Goal: Task Accomplishment & Management: Complete application form

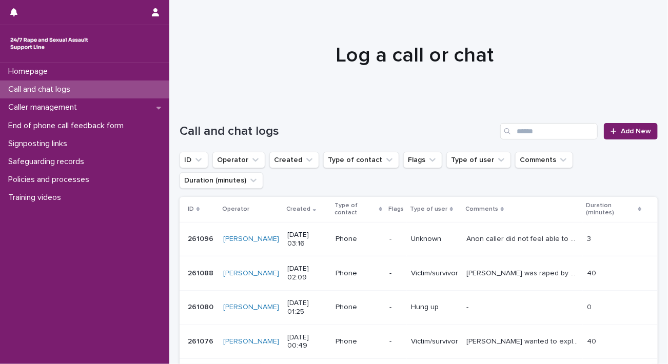
click at [60, 89] on p "Call and chat logs" at bounding box center [41, 90] width 74 height 10
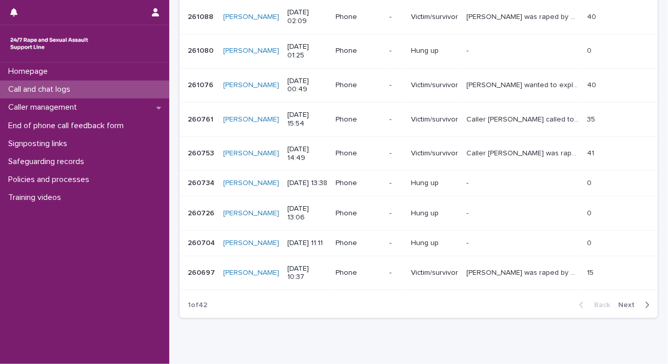
click at [88, 93] on div "Call and chat logs" at bounding box center [84, 90] width 169 height 18
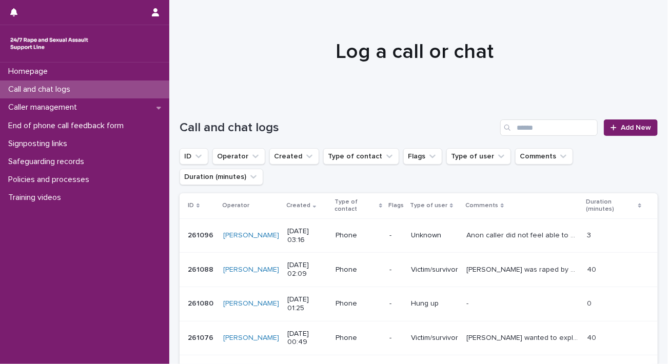
scroll to position [0, 0]
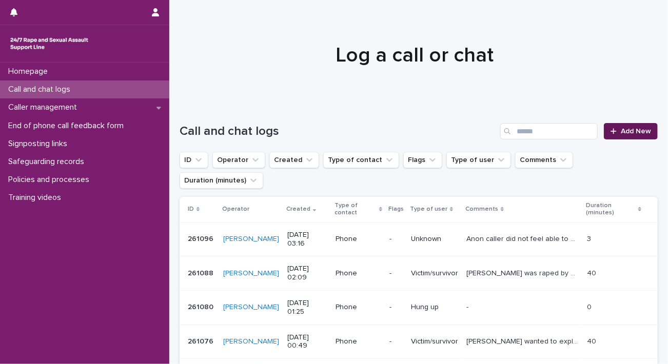
click at [642, 130] on span "Add New" at bounding box center [636, 131] width 30 height 7
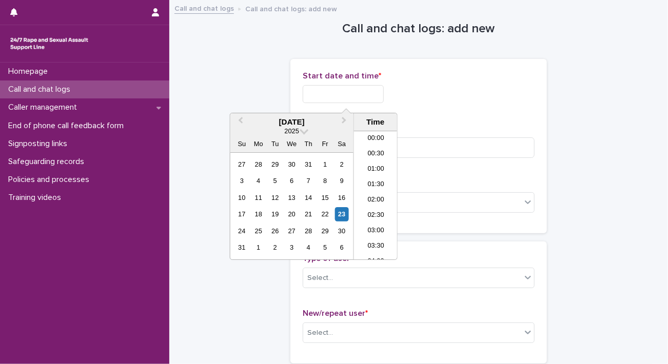
click at [357, 92] on input "text" at bounding box center [343, 94] width 81 height 18
click at [381, 193] on li "06:30" at bounding box center [376, 195] width 44 height 15
click at [362, 94] on input "**********" at bounding box center [343, 94] width 81 height 18
type input "**********"
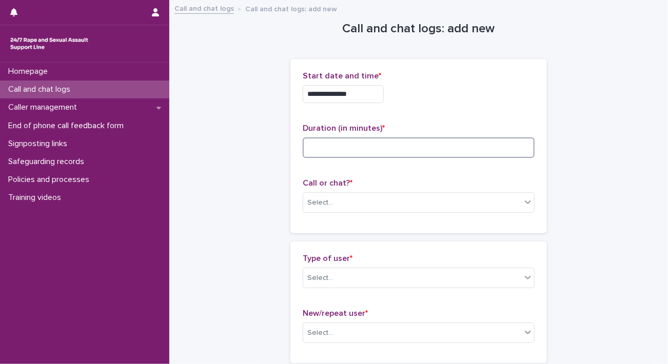
click at [465, 141] on input at bounding box center [419, 148] width 232 height 21
type input "*"
click at [380, 209] on div "Select..." at bounding box center [412, 202] width 218 height 17
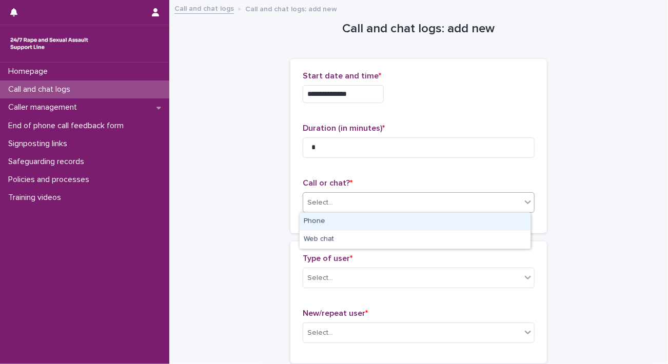
click at [376, 224] on div "Phone" at bounding box center [415, 222] width 231 height 18
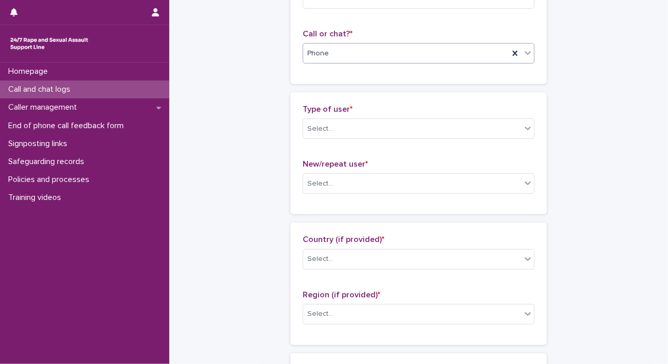
scroll to position [154, 0]
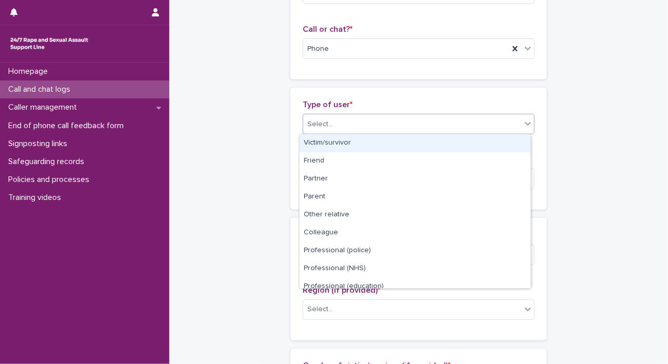
click at [369, 128] on div "Select..." at bounding box center [412, 124] width 218 height 17
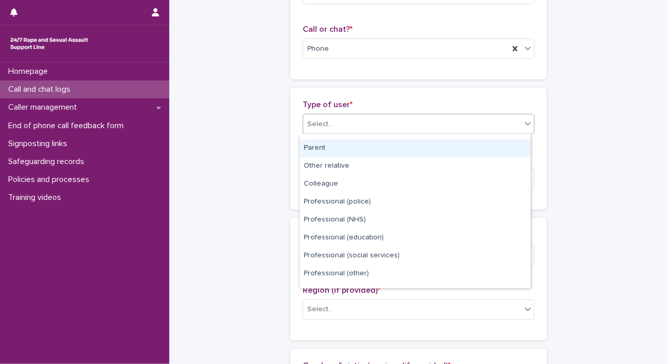
scroll to position [115, 0]
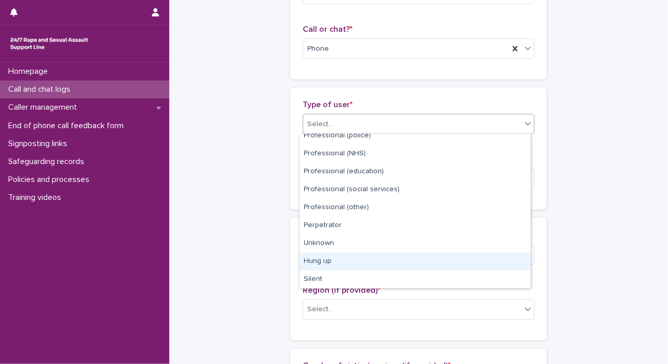
click at [346, 259] on div "Hung up" at bounding box center [415, 262] width 231 height 18
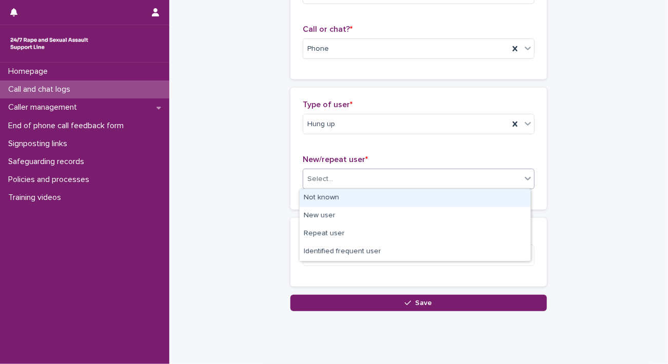
click at [368, 180] on div "Select..." at bounding box center [412, 179] width 218 height 17
click at [372, 196] on div "Not known" at bounding box center [415, 198] width 231 height 18
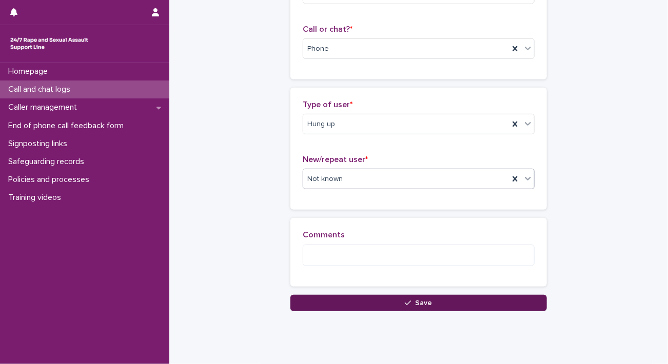
click at [370, 301] on button "Save" at bounding box center [418, 303] width 257 height 16
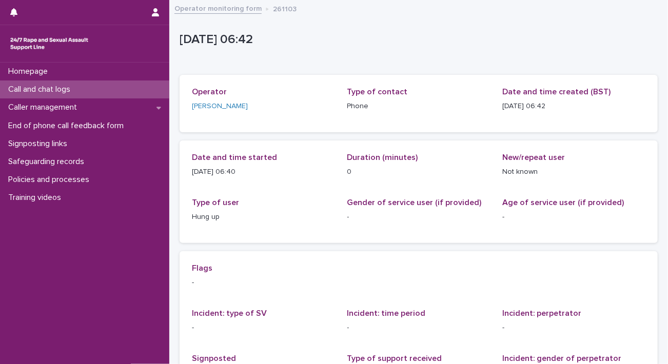
click at [123, 91] on div "Call and chat logs" at bounding box center [84, 90] width 169 height 18
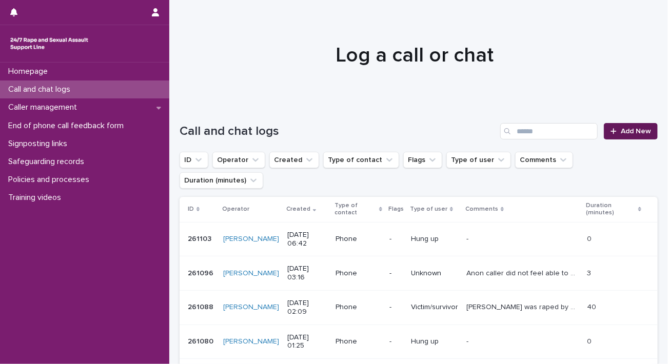
click at [630, 131] on span "Add New" at bounding box center [636, 131] width 30 height 7
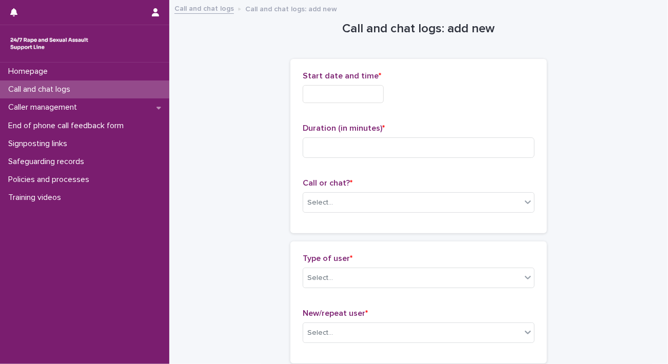
click at [369, 93] on input "text" at bounding box center [343, 94] width 81 height 18
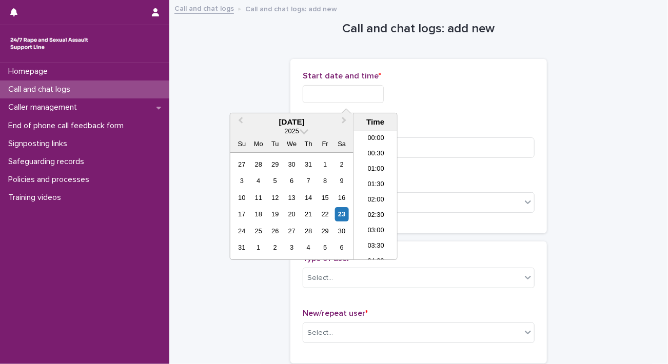
scroll to position [144, 0]
click at [376, 191] on li "06:30" at bounding box center [376, 195] width 44 height 15
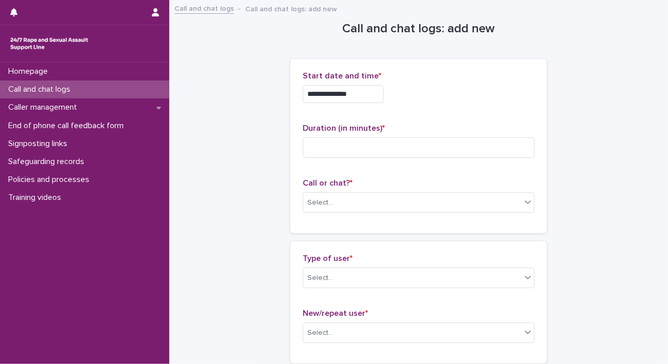
click at [375, 91] on input "**********" at bounding box center [343, 94] width 81 height 18
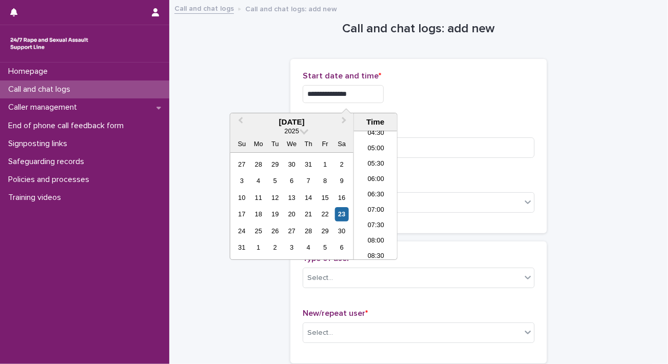
type input "**********"
click at [474, 159] on div "Duration (in minutes) *" at bounding box center [419, 145] width 232 height 43
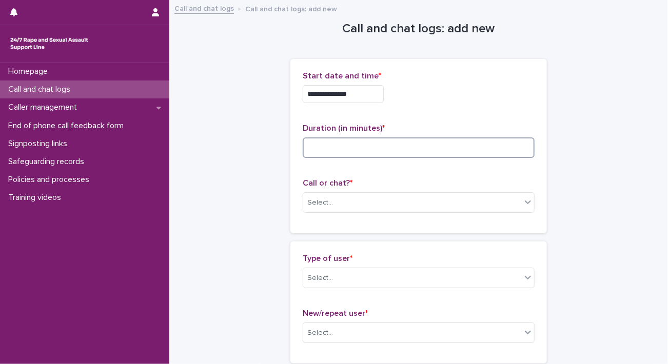
click at [475, 150] on input at bounding box center [419, 148] width 232 height 21
type input "*"
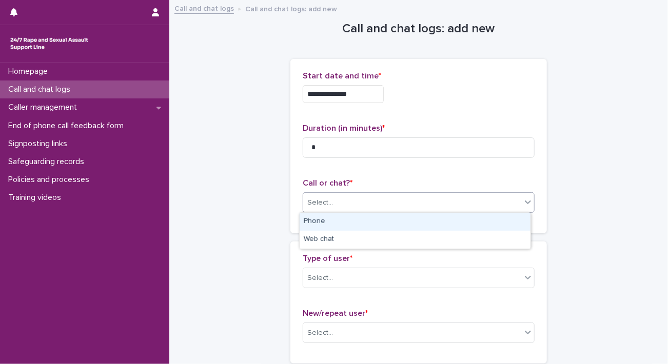
click at [439, 200] on div "Select..." at bounding box center [412, 202] width 218 height 17
click at [425, 226] on div "Phone" at bounding box center [415, 222] width 231 height 18
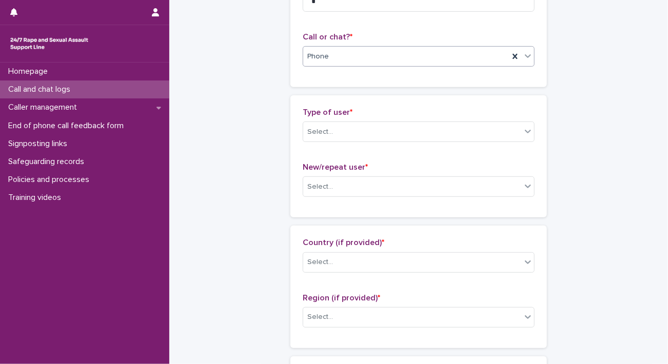
scroll to position [154, 0]
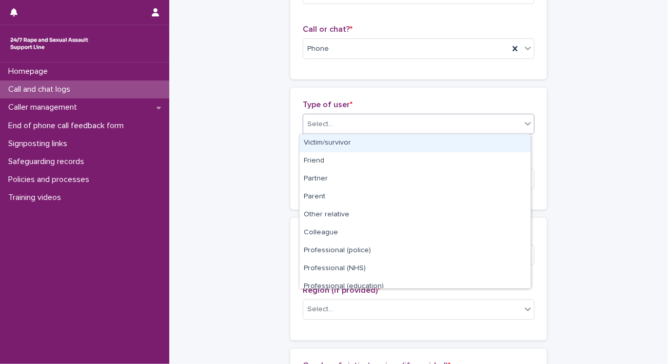
click at [446, 128] on div "Select..." at bounding box center [412, 124] width 218 height 17
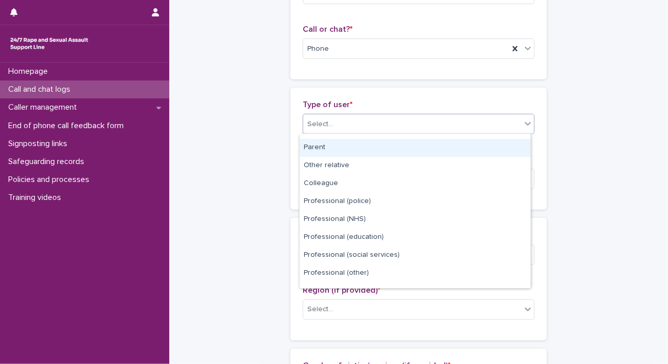
scroll to position [115, 0]
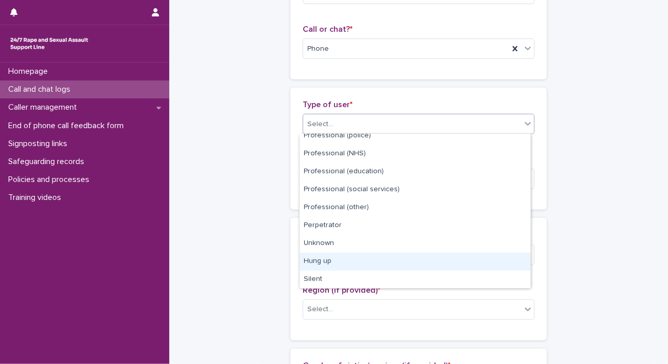
click at [340, 265] on div "Hung up" at bounding box center [415, 262] width 231 height 18
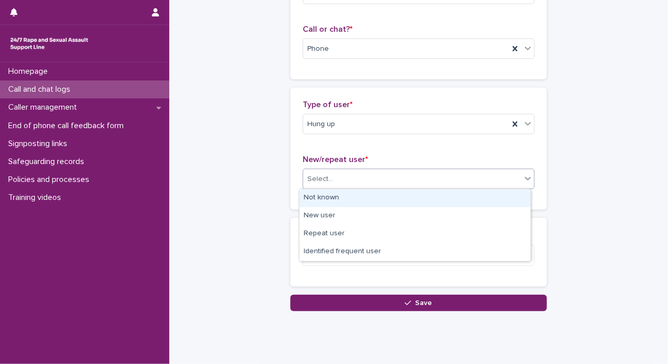
click at [441, 179] on div "Select..." at bounding box center [412, 179] width 218 height 17
drag, startPoint x: 428, startPoint y: 207, endPoint x: 426, endPoint y: 220, distance: 12.5
click at [427, 198] on div "Not known" at bounding box center [415, 198] width 231 height 18
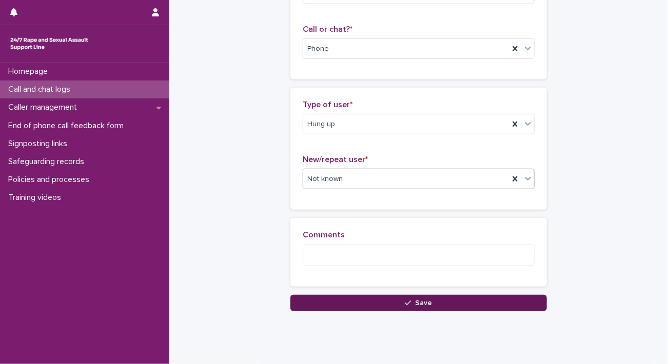
click at [406, 306] on button "Save" at bounding box center [418, 303] width 257 height 16
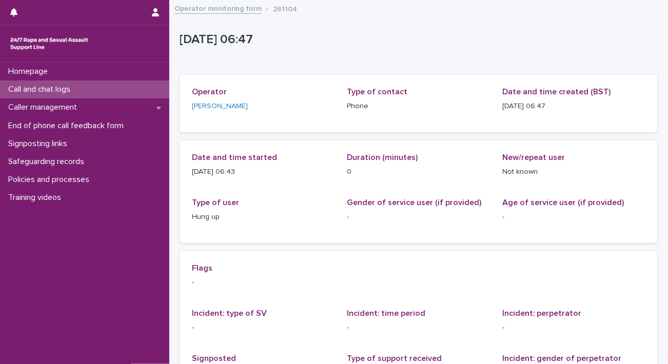
click at [141, 91] on div "Call and chat logs" at bounding box center [84, 90] width 169 height 18
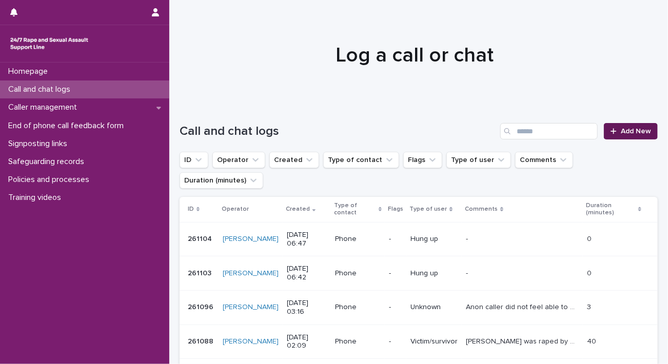
click at [621, 128] on span "Add New" at bounding box center [636, 131] width 30 height 7
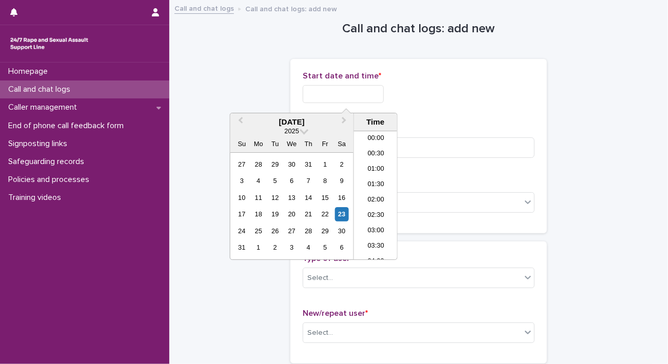
scroll to position [144, 0]
click at [325, 95] on input "text" at bounding box center [343, 94] width 81 height 18
click at [374, 194] on li "06:30" at bounding box center [376, 195] width 44 height 15
click at [363, 91] on input "**********" at bounding box center [343, 94] width 81 height 18
type input "**********"
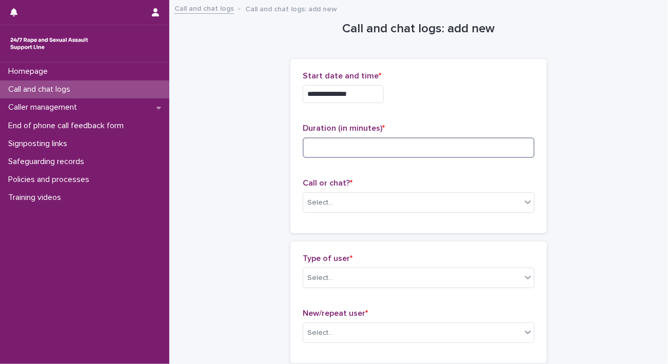
click at [490, 144] on input at bounding box center [419, 148] width 232 height 21
type input "*"
click at [350, 200] on div "Select..." at bounding box center [412, 202] width 218 height 17
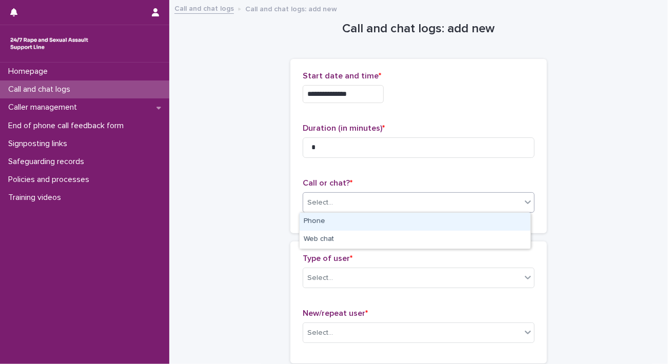
click at [350, 226] on div "Phone" at bounding box center [415, 222] width 231 height 18
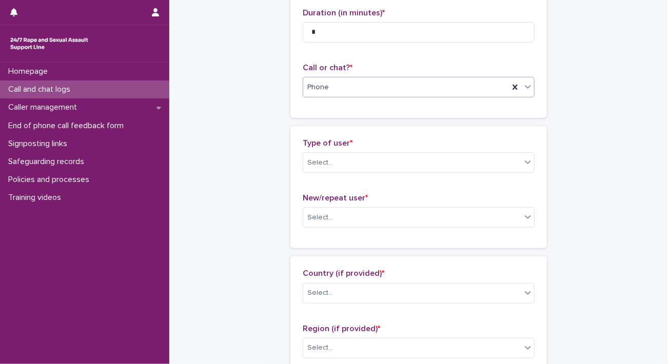
scroll to position [154, 0]
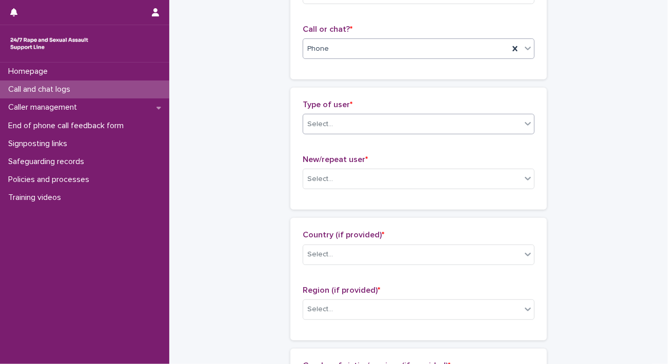
click at [363, 126] on div "Select..." at bounding box center [412, 124] width 218 height 17
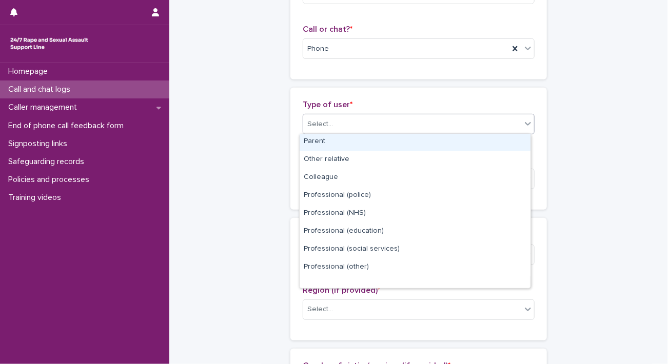
scroll to position [115, 0]
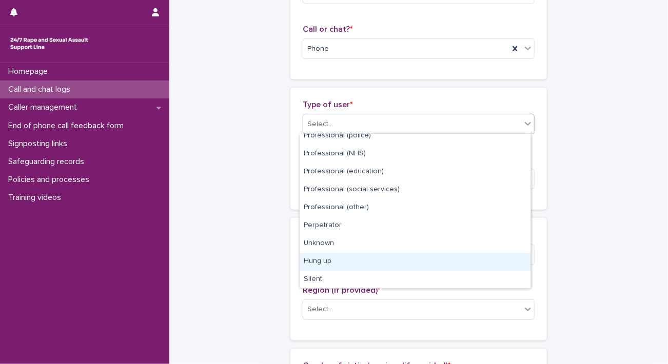
click at [341, 261] on div "Hung up" at bounding box center [415, 262] width 231 height 18
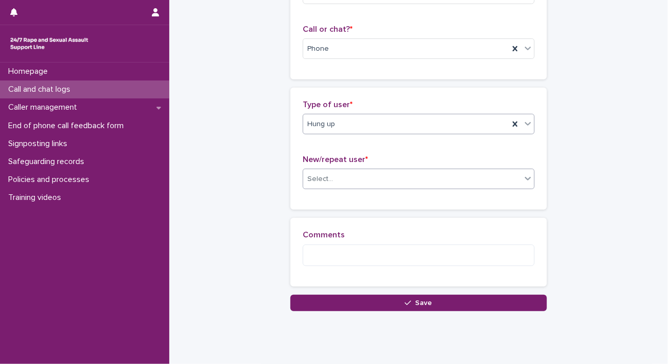
drag, startPoint x: 375, startPoint y: 178, endPoint x: 370, endPoint y: 187, distance: 10.1
click at [375, 179] on div "Select..." at bounding box center [412, 179] width 218 height 17
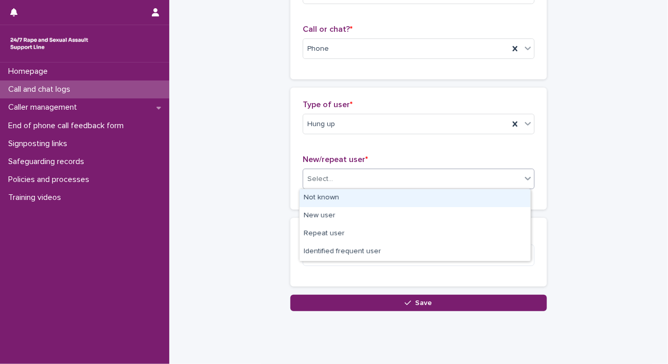
click at [361, 190] on div "Not known" at bounding box center [415, 198] width 231 height 18
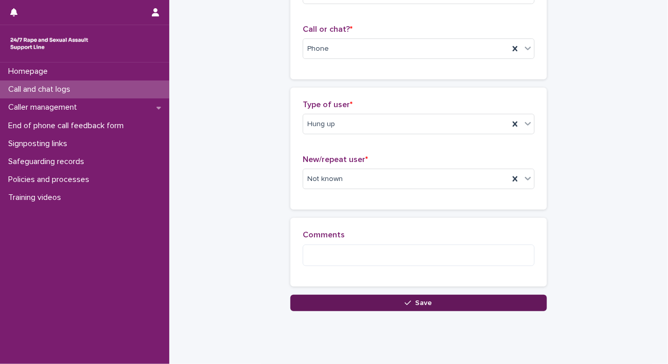
click at [344, 300] on button "Save" at bounding box center [418, 303] width 257 height 16
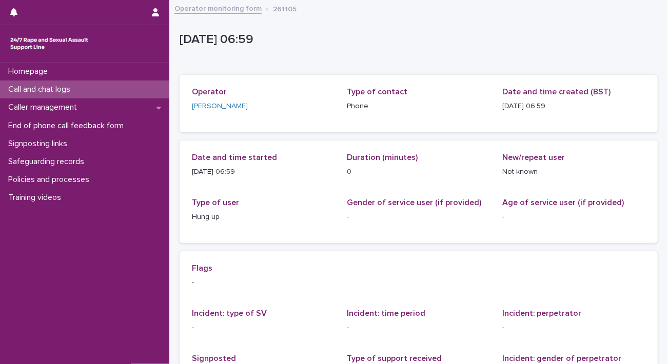
click at [175, 183] on div "Loading... Saving… Loading... Saving… [DATE] 05:59:28+00:00 [DATE] 06:59 Sorry,…" at bounding box center [418, 239] width 488 height 477
click at [37, 145] on p "Signposting links" at bounding box center [39, 144] width 71 height 10
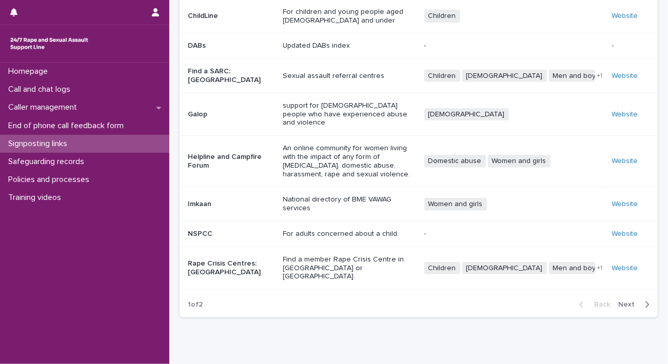
scroll to position [153, 0]
click at [623, 264] on link "Website" at bounding box center [625, 267] width 26 height 7
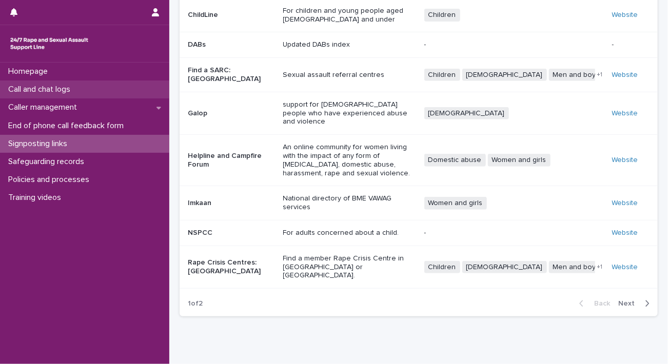
click at [67, 88] on p "Call and chat logs" at bounding box center [41, 90] width 74 height 10
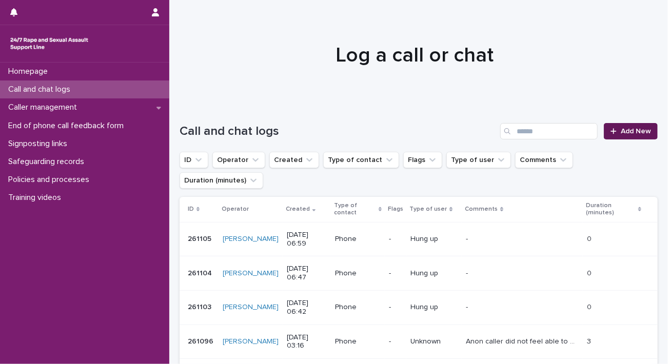
click at [632, 130] on span "Add New" at bounding box center [636, 131] width 30 height 7
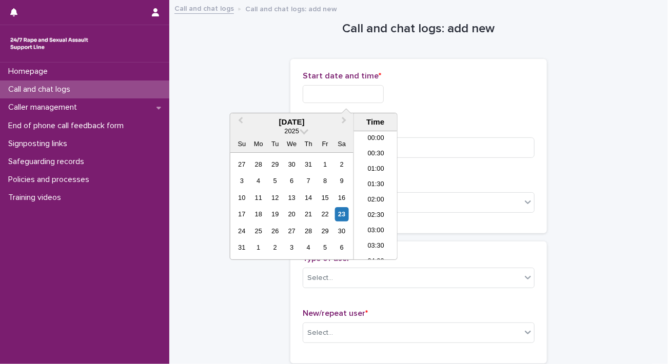
click at [330, 89] on input "text" at bounding box center [343, 94] width 81 height 18
click at [361, 177] on li "07:00" at bounding box center [376, 179] width 44 height 15
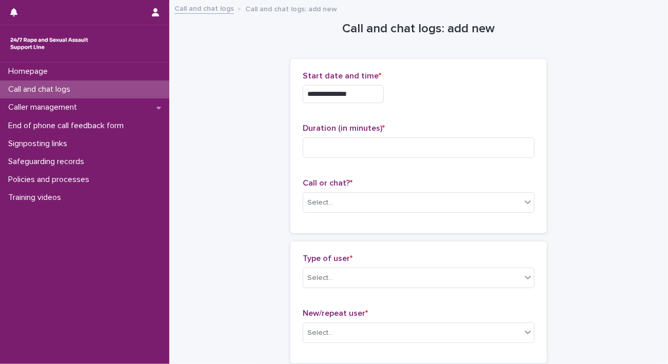
click at [371, 92] on input "**********" at bounding box center [343, 94] width 81 height 18
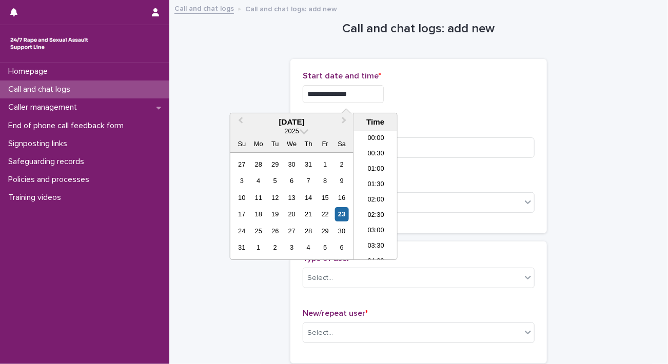
scroll to position [159, 0]
type input "**********"
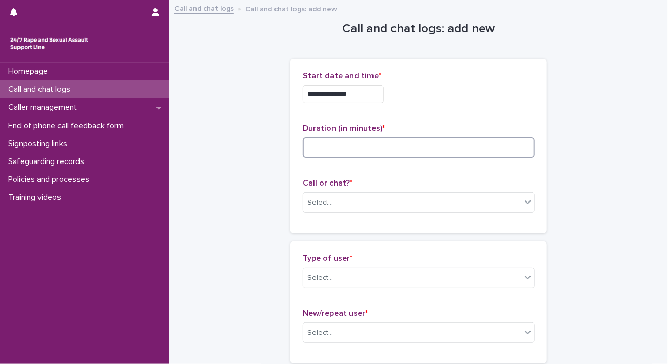
click at [411, 151] on input at bounding box center [419, 148] width 232 height 21
type input "**"
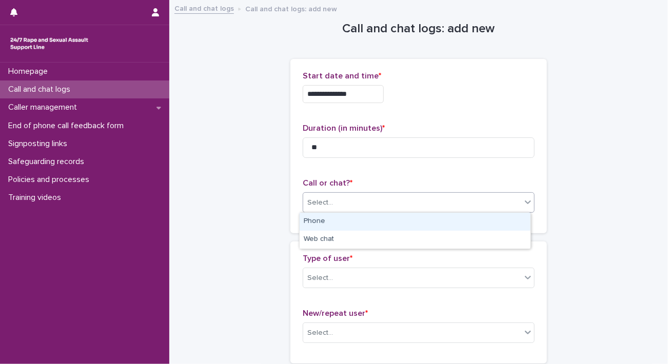
click at [386, 202] on div "Select..." at bounding box center [412, 202] width 218 height 17
click at [382, 218] on div "Phone" at bounding box center [415, 222] width 231 height 18
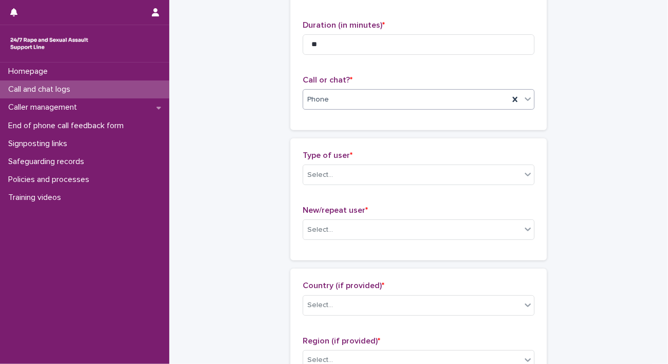
scroll to position [103, 0]
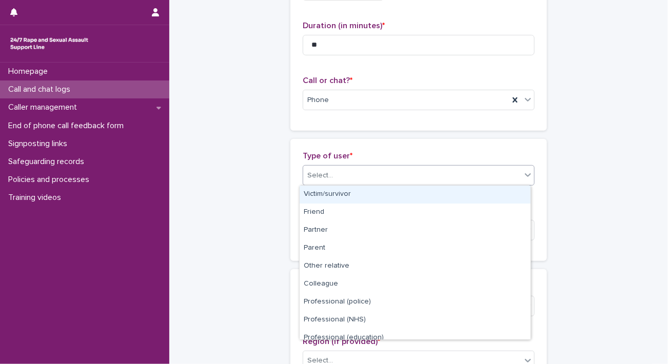
click at [350, 178] on div "Select..." at bounding box center [412, 175] width 218 height 17
click at [352, 198] on div "Victim/survivor" at bounding box center [415, 195] width 231 height 18
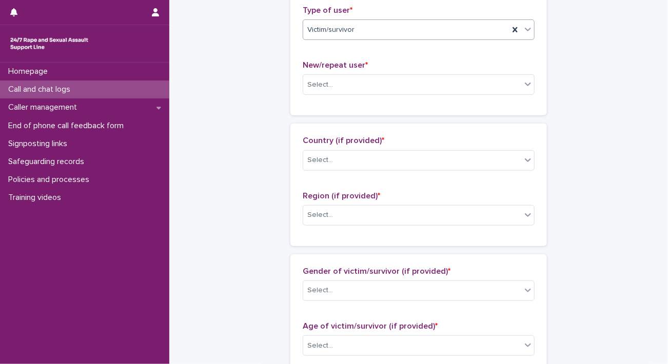
scroll to position [257, 0]
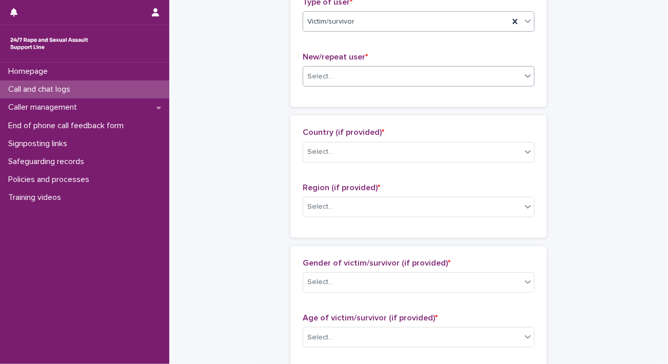
drag, startPoint x: 341, startPoint y: 76, endPoint x: 341, endPoint y: 85, distance: 8.7
click at [341, 76] on div "Select..." at bounding box center [412, 76] width 218 height 17
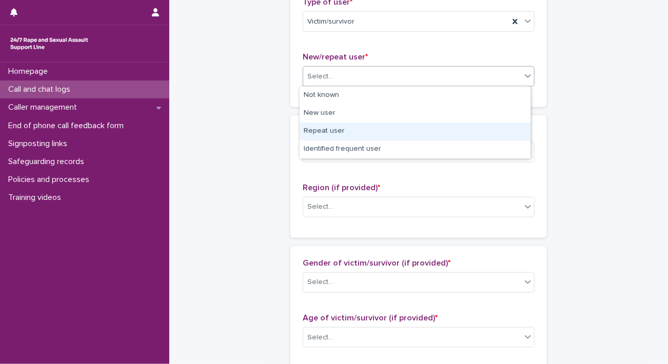
click at [341, 132] on div "Repeat user" at bounding box center [415, 132] width 231 height 18
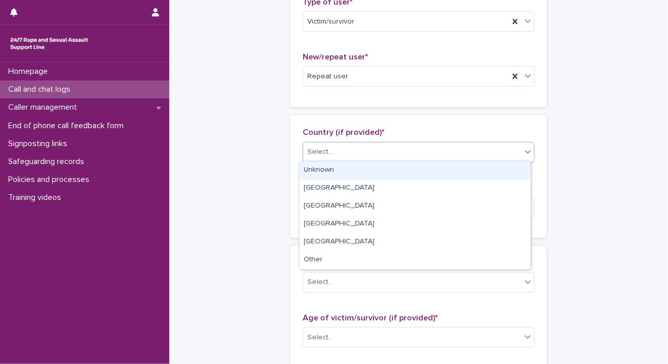
click at [337, 148] on div "Select..." at bounding box center [412, 152] width 218 height 17
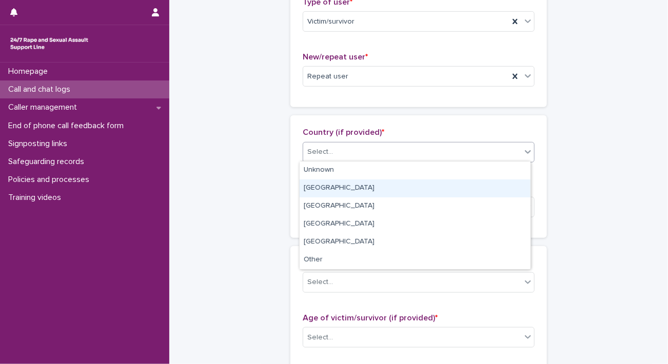
click at [337, 190] on div "[GEOGRAPHIC_DATA]" at bounding box center [415, 189] width 231 height 18
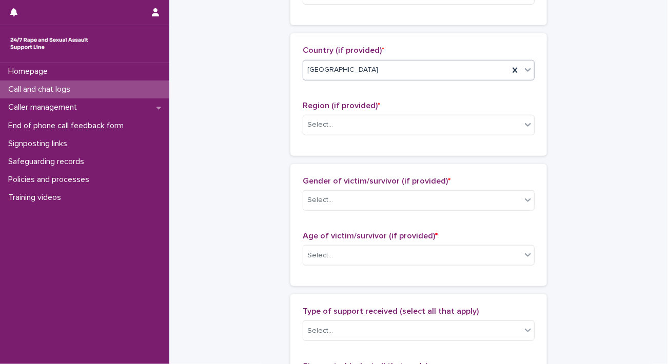
scroll to position [359, 0]
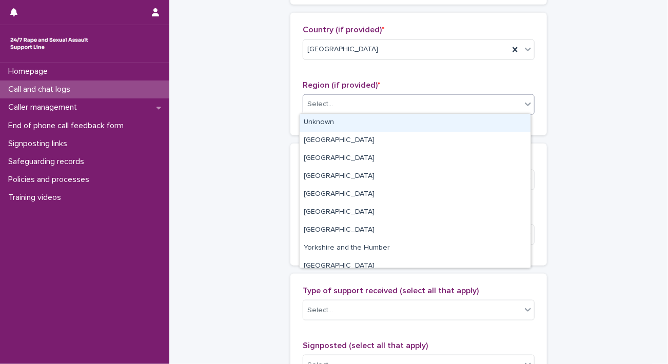
click at [343, 102] on div "Select..." at bounding box center [412, 104] width 218 height 17
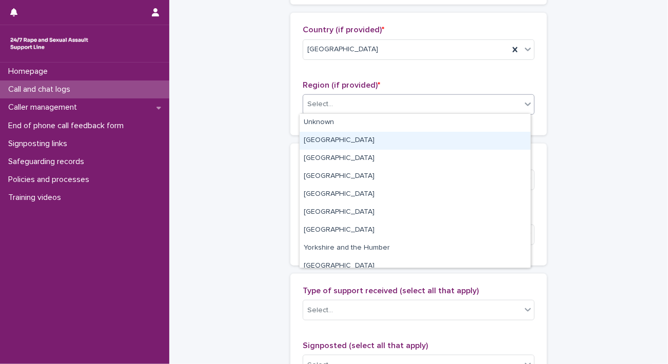
click at [346, 138] on div "[GEOGRAPHIC_DATA]" at bounding box center [415, 141] width 231 height 18
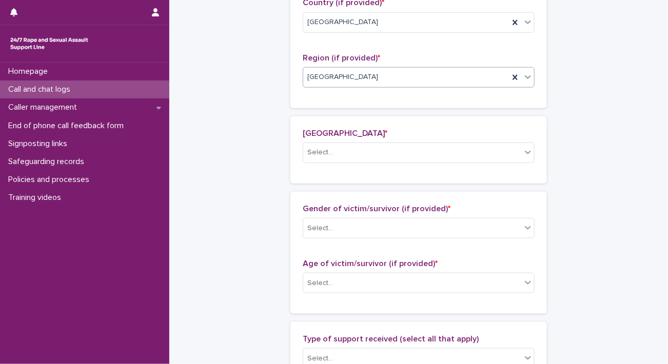
scroll to position [396, 0]
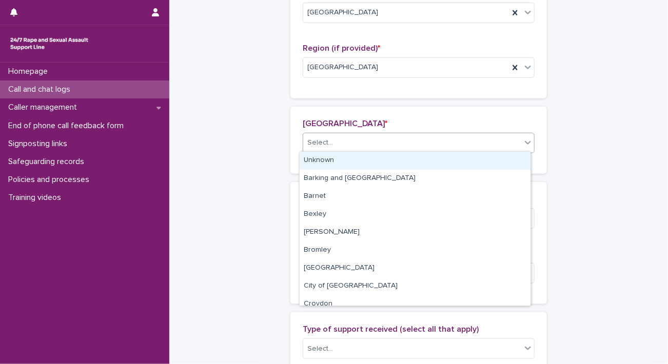
click at [347, 141] on div "Select..." at bounding box center [412, 142] width 218 height 17
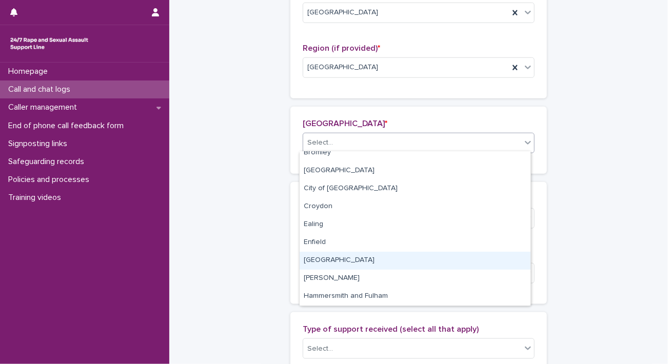
scroll to position [0, 0]
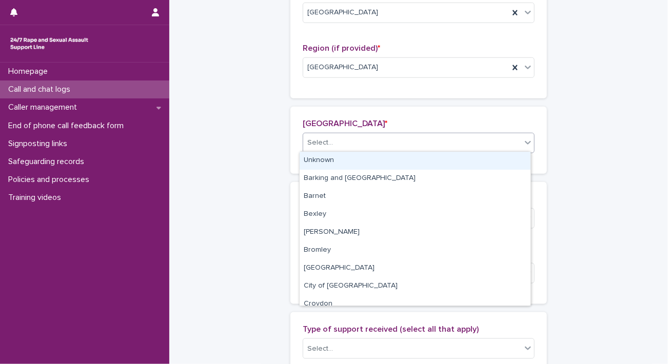
click at [364, 159] on div "Unknown" at bounding box center [415, 161] width 231 height 18
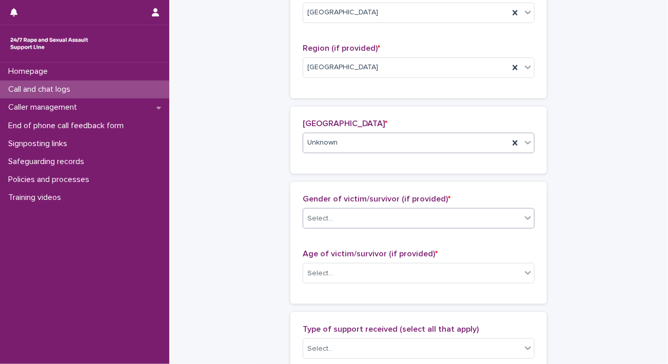
click at [360, 221] on div "Select..." at bounding box center [412, 218] width 218 height 17
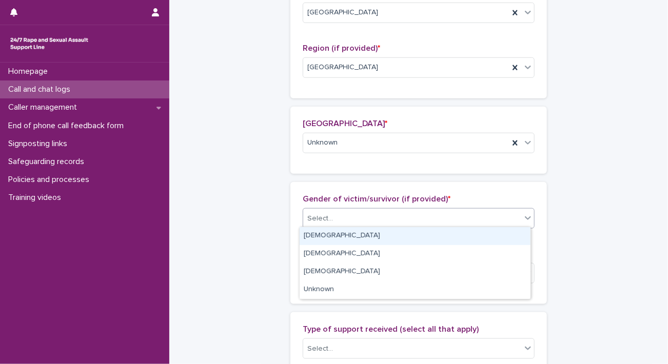
click at [360, 239] on div "[DEMOGRAPHIC_DATA]" at bounding box center [415, 236] width 231 height 18
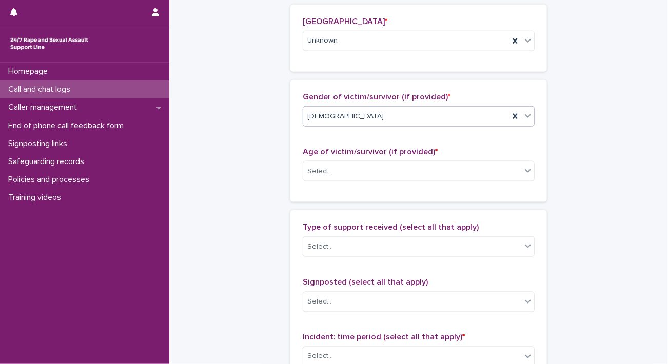
scroll to position [499, 0]
click at [361, 163] on div "Select..." at bounding box center [412, 171] width 218 height 17
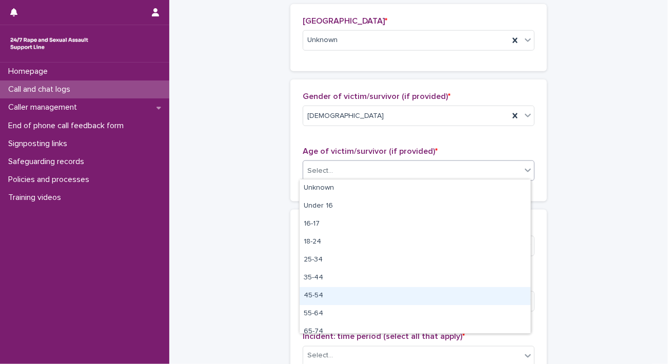
click at [339, 298] on div "45-54" at bounding box center [415, 296] width 231 height 18
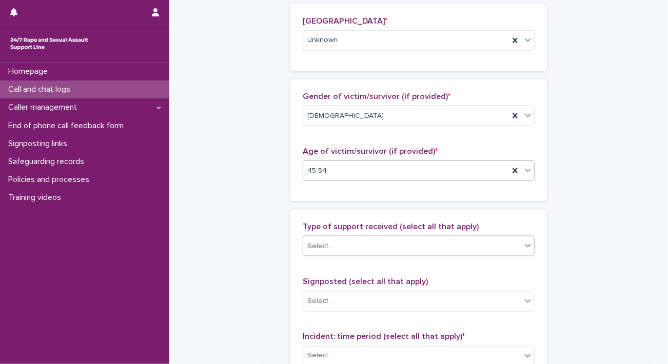
click at [343, 246] on div "Select..." at bounding box center [412, 246] width 218 height 17
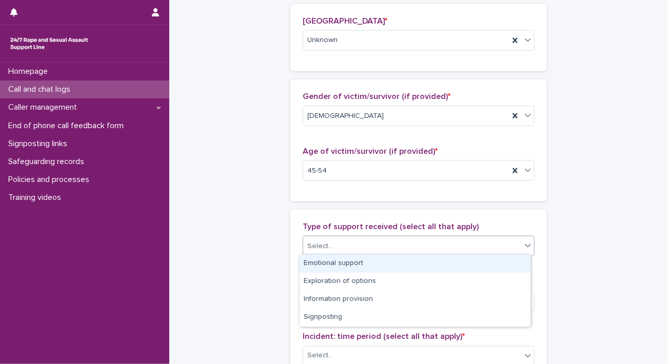
click at [265, 243] on div "**********" at bounding box center [419, 95] width 478 height 1186
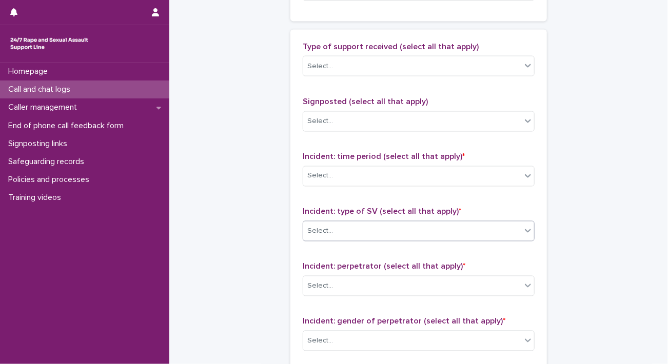
scroll to position [704, 0]
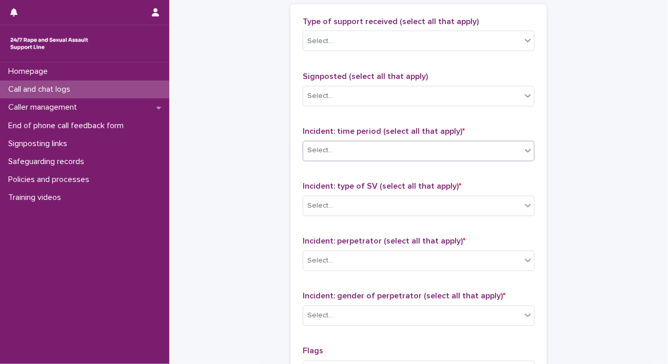
click at [361, 152] on div "Select..." at bounding box center [412, 151] width 218 height 17
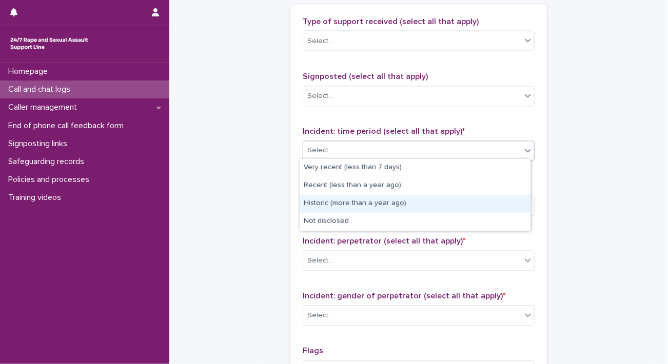
click at [349, 207] on div "Historic (more than a year ago)" at bounding box center [415, 204] width 231 height 18
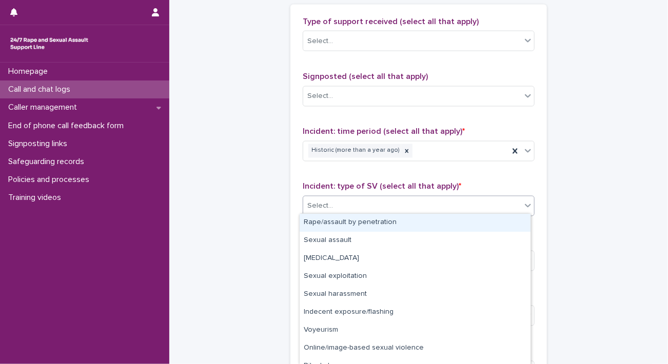
click at [349, 208] on div "Select..." at bounding box center [412, 206] width 218 height 17
click at [345, 227] on div "Rape/assault by penetration" at bounding box center [415, 223] width 231 height 18
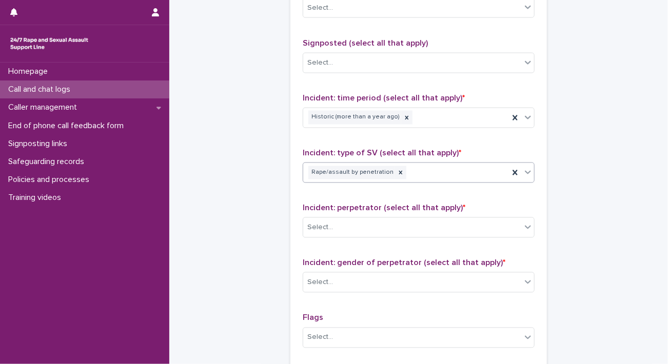
scroll to position [858, 0]
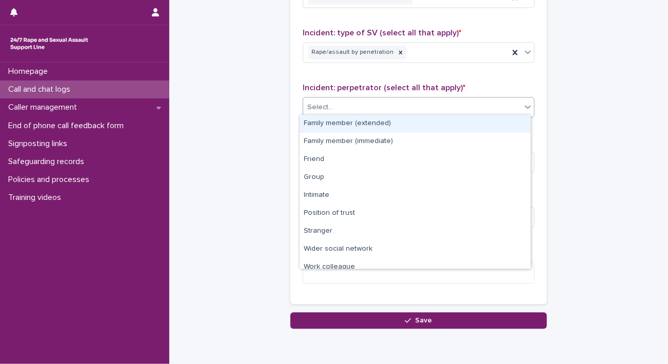
click at [345, 109] on div "Select..." at bounding box center [412, 107] width 218 height 17
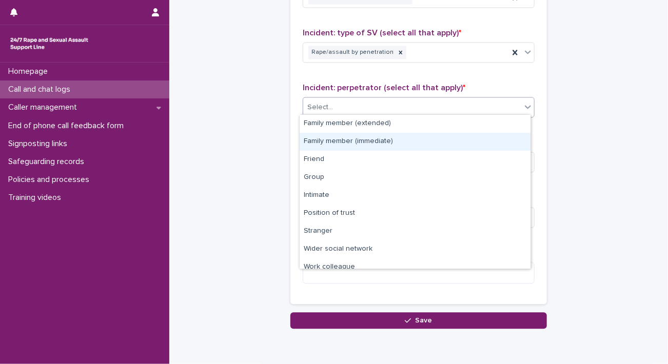
click at [346, 145] on div "Family member (immediate)" at bounding box center [415, 142] width 231 height 18
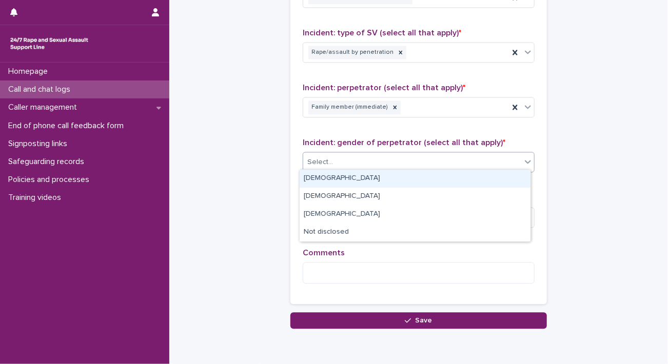
click at [346, 154] on div "Select..." at bounding box center [412, 162] width 218 height 17
click at [343, 179] on div "[DEMOGRAPHIC_DATA]" at bounding box center [415, 179] width 231 height 18
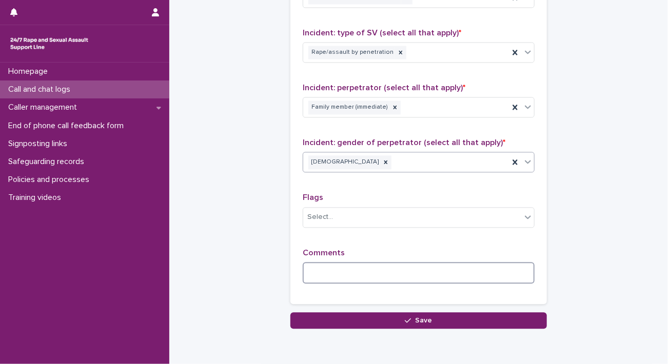
click at [326, 280] on textarea at bounding box center [419, 273] width 232 height 22
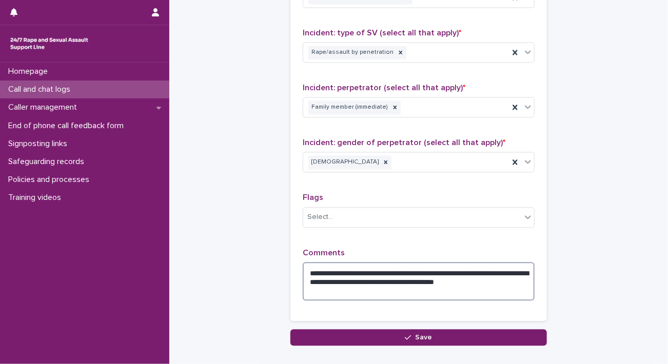
type textarea "**********"
click at [412, 273] on textarea "**********" at bounding box center [419, 281] width 232 height 39
click at [415, 279] on textarea "**********" at bounding box center [419, 281] width 232 height 39
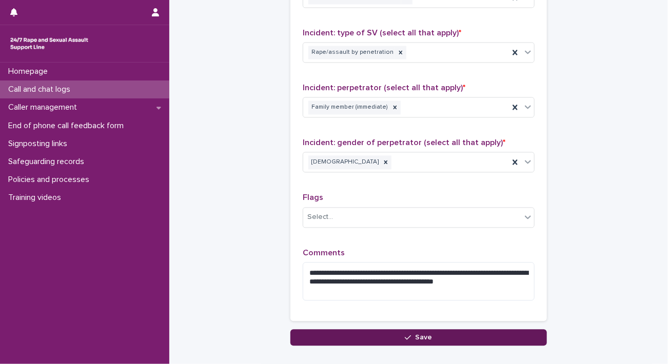
click at [392, 331] on button "Save" at bounding box center [418, 337] width 257 height 16
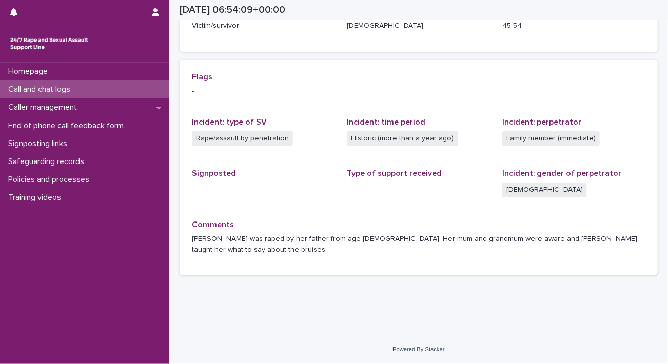
scroll to position [181, 0]
